Goal: Information Seeking & Learning: Learn about a topic

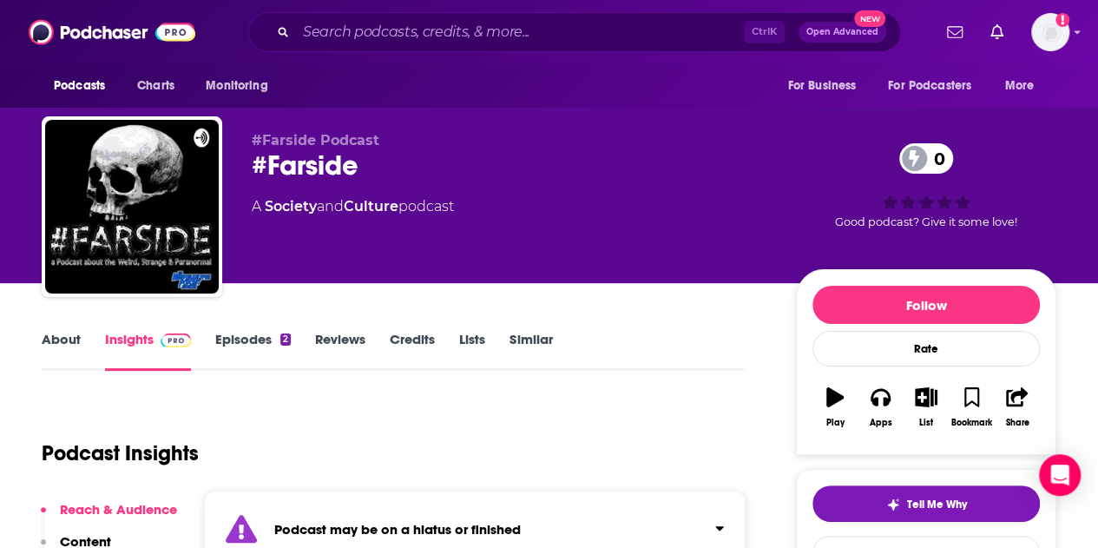
click at [262, 351] on link "Episodes 2" at bounding box center [253, 351] width 76 height 40
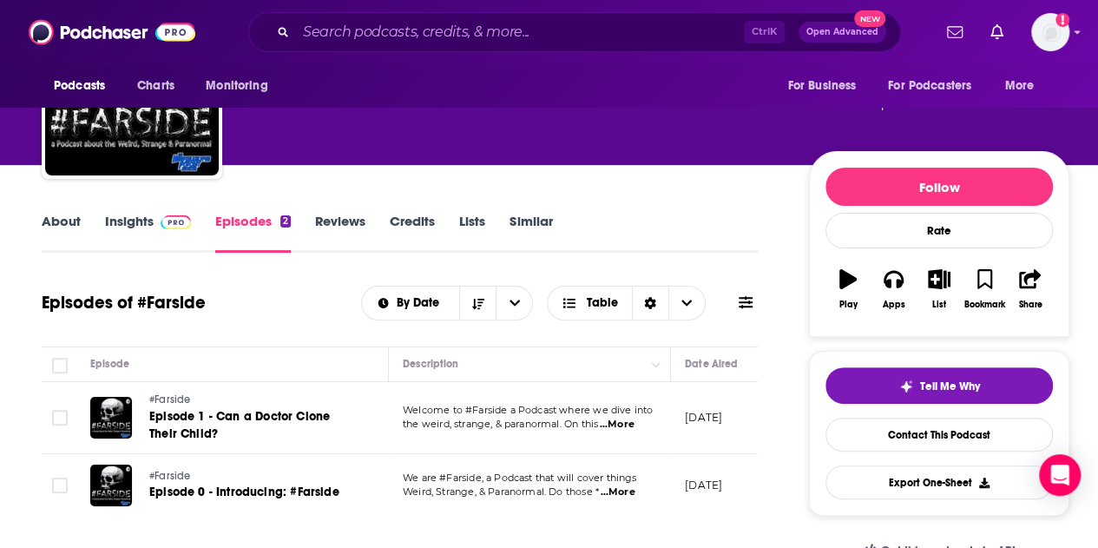
scroll to position [42, 0]
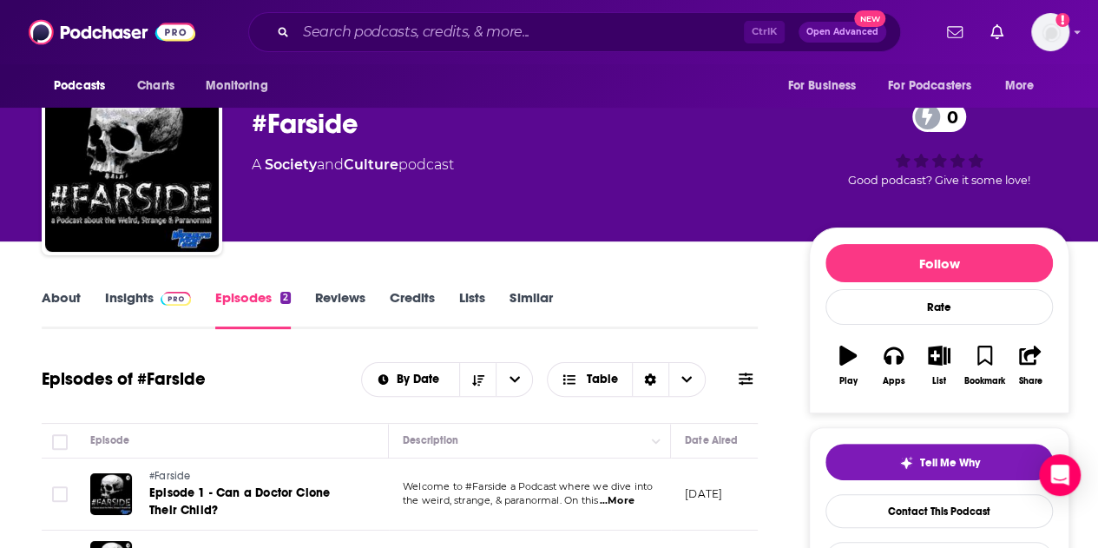
click at [57, 299] on link "About" at bounding box center [61, 309] width 39 height 40
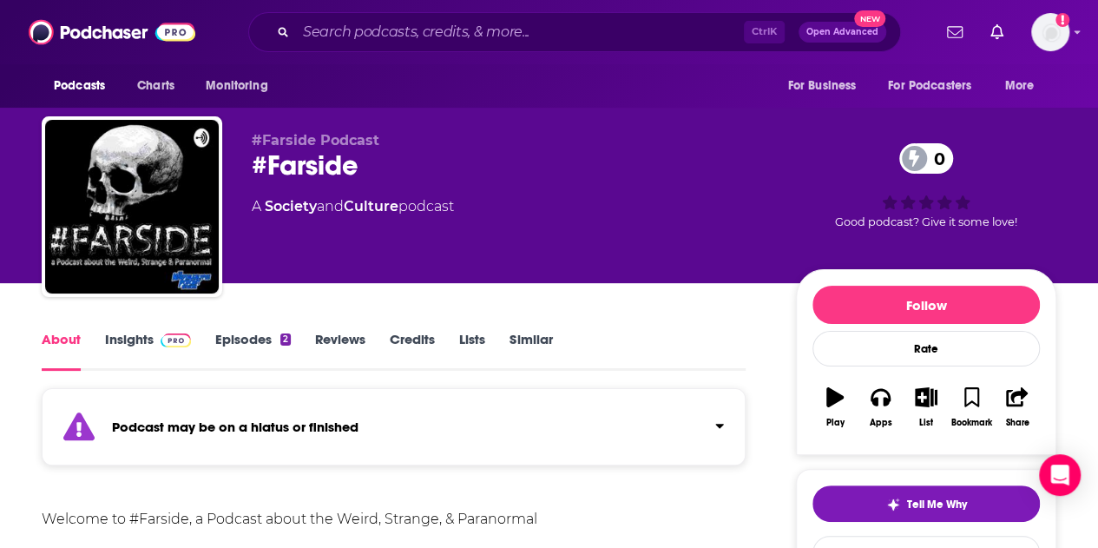
click at [130, 338] on link "Insights" at bounding box center [148, 351] width 86 height 40
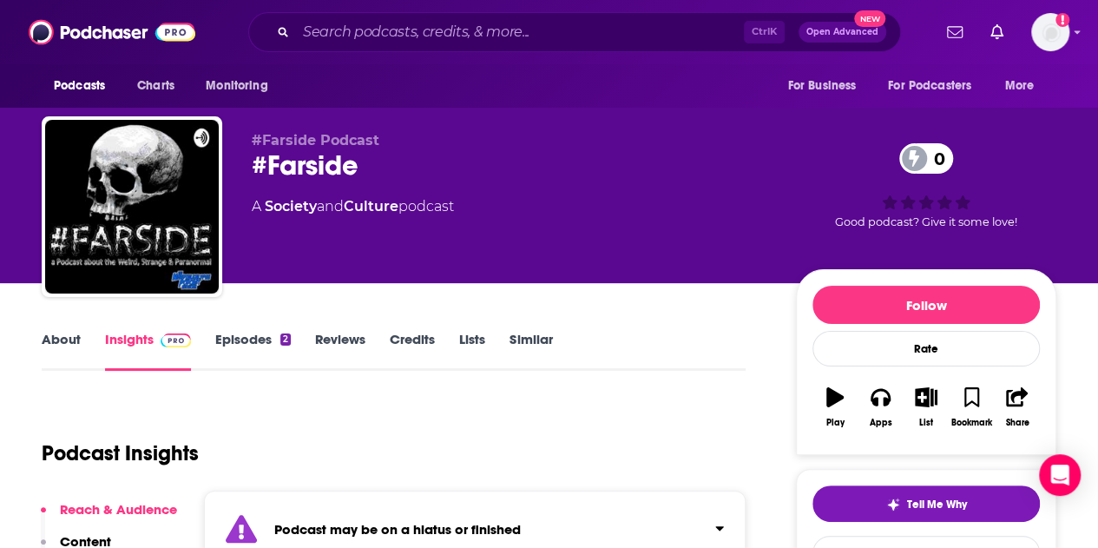
click at [415, 333] on link "Credits" at bounding box center [412, 351] width 45 height 40
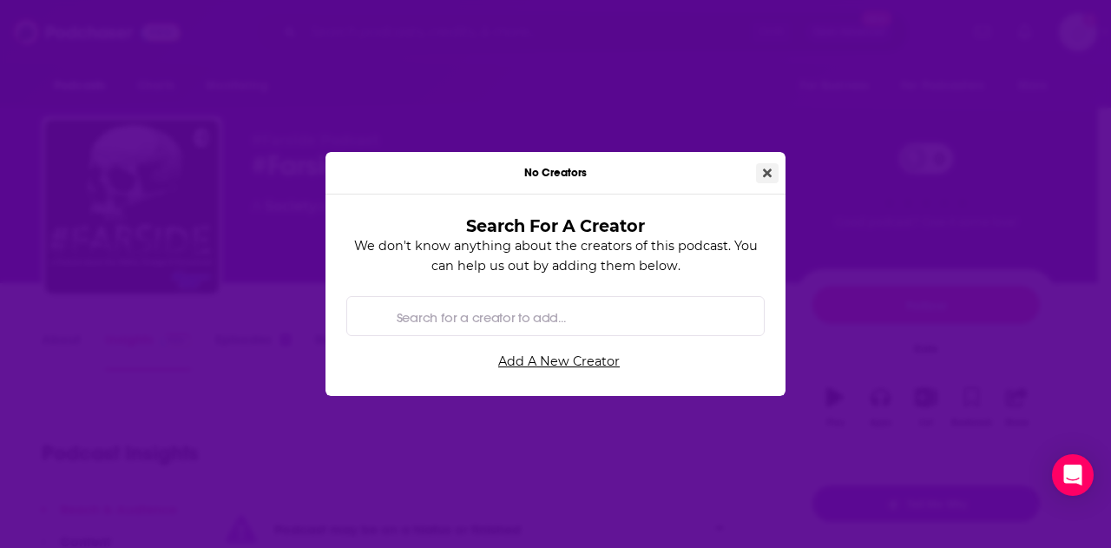
click at [766, 168] on icon "Close" at bounding box center [767, 173] width 9 height 12
